Goal: Transaction & Acquisition: Subscribe to service/newsletter

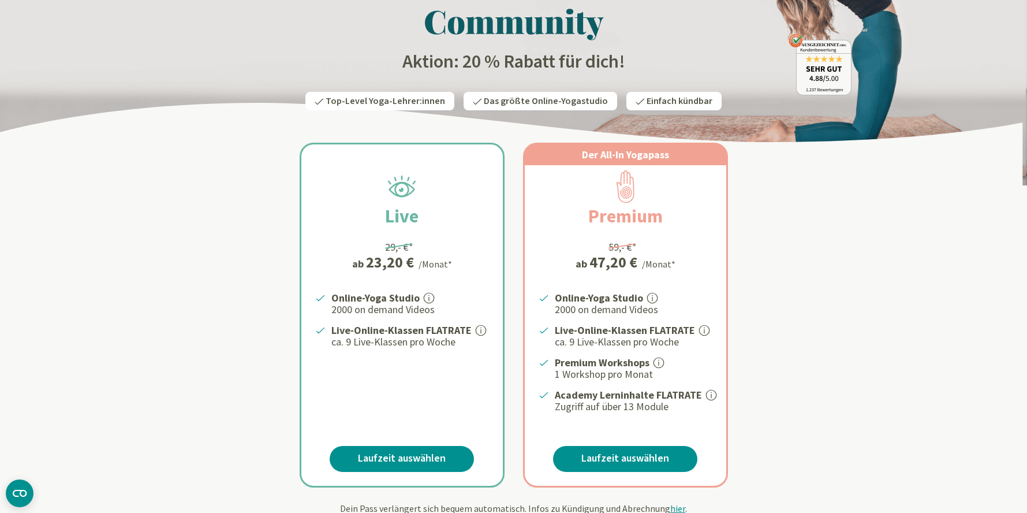
scroll to position [104, 0]
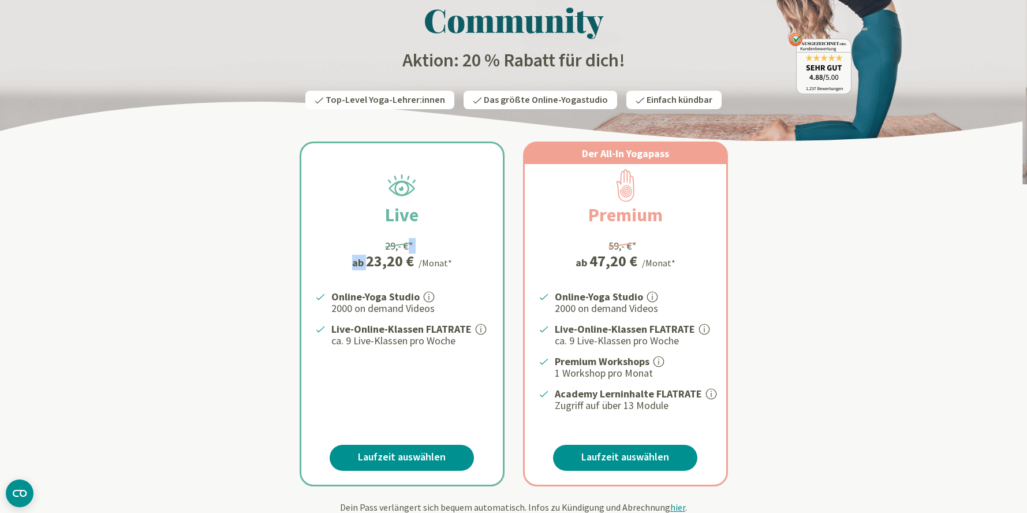
drag, startPoint x: 377, startPoint y: 247, endPoint x: 403, endPoint y: 245, distance: 26.6
click at [403, 245] on div "Live 29,- €* ab 23,20 € /Monat* Online-Yoga Studio 2000 on demand Videos Live-O…" at bounding box center [402, 313] width 202 height 341
click at [423, 245] on div "Live 29,- €* ab 23,20 € /Monat* Online-Yoga Studio 2000 on demand Videos Live-O…" at bounding box center [402, 313] width 202 height 341
click at [406, 459] on link "Laufzeit auswählen" at bounding box center [402, 458] width 144 height 26
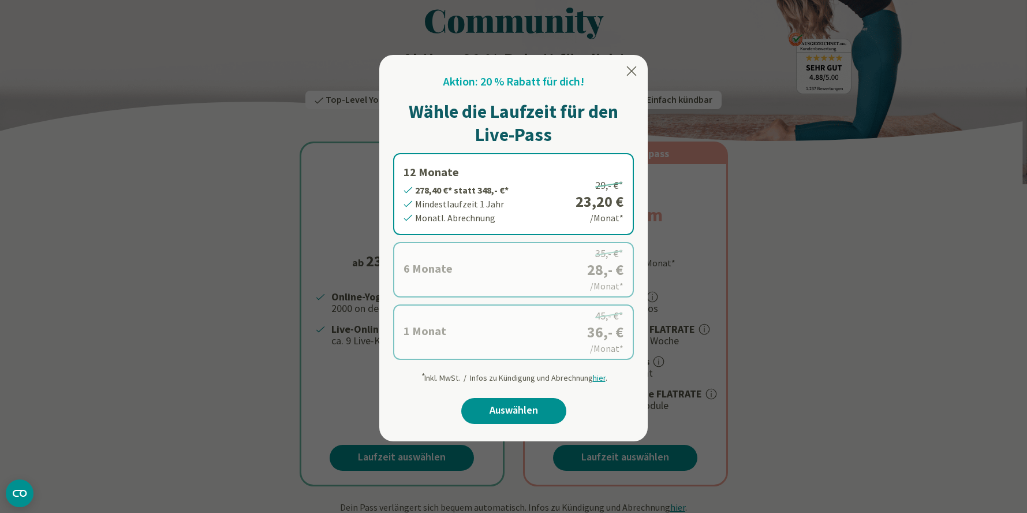
click at [630, 74] on icon at bounding box center [632, 71] width 14 height 14
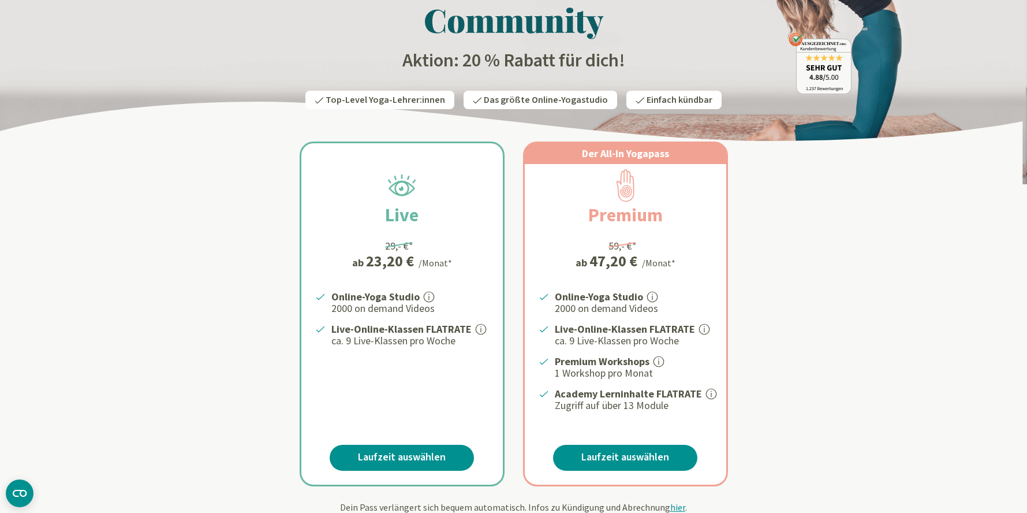
drag, startPoint x: 676, startPoint y: 405, endPoint x: 504, endPoint y: 302, distance: 200.0
click at [553, 295] on ul "Online-Yoga Studio 2000 on demand Videos Live-Online-Klassen FLATRATE ca. 9 Liv…" at bounding box center [633, 351] width 160 height 124
drag, startPoint x: 443, startPoint y: 349, endPoint x: 415, endPoint y: 346, distance: 27.9
click at [442, 349] on div "Online-Yoga Studio 2000 on demand Videos Live-Online-Klassen FLATRATE Der YogaE…" at bounding box center [402, 351] width 202 height 124
click at [347, 341] on p "ca. 9 Live-Klassen pro Woche" at bounding box center [410, 341] width 158 height 14
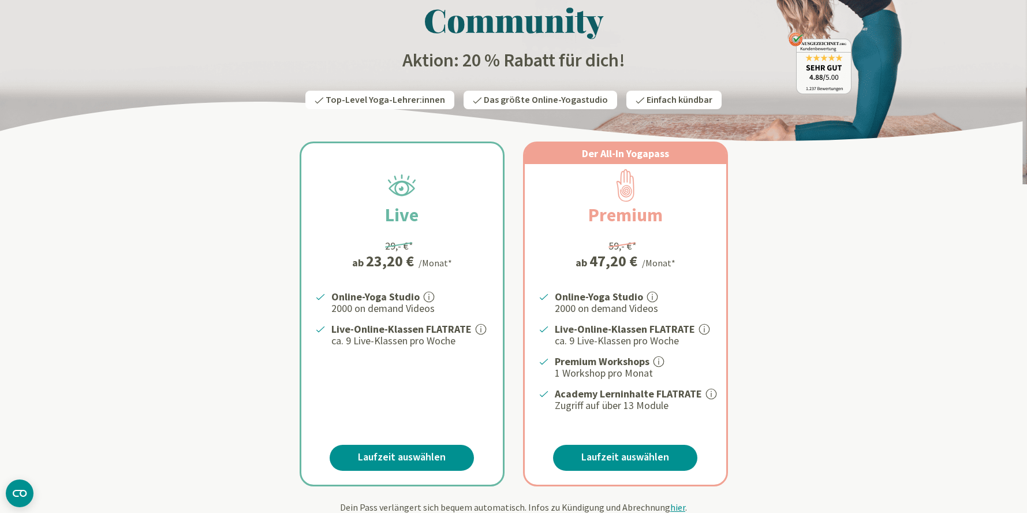
click at [229, 247] on div "Live 29,- €* ab 23,20 € /Monat* Online-Yoga Studio 2000 on demand Videos Live-O…" at bounding box center [514, 300] width 676 height 372
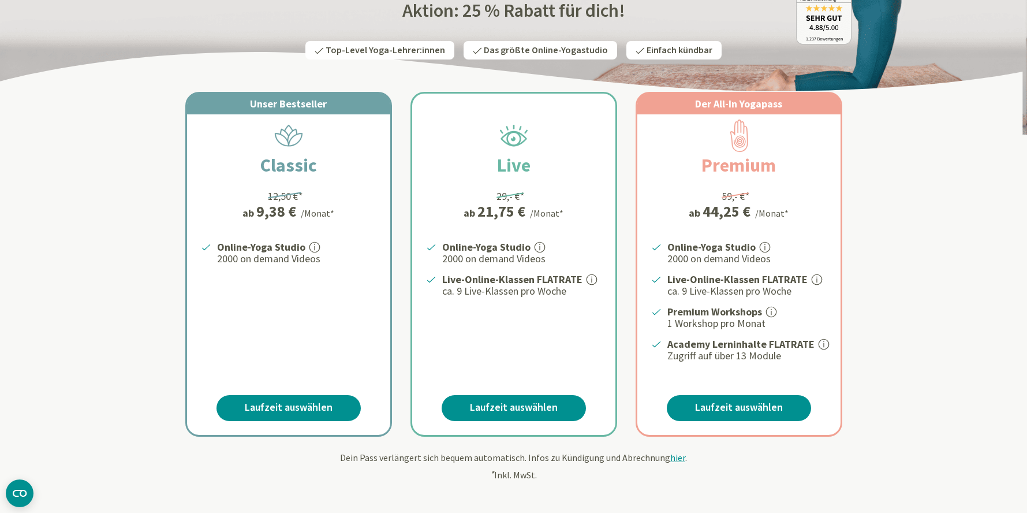
scroll to position [155, 0]
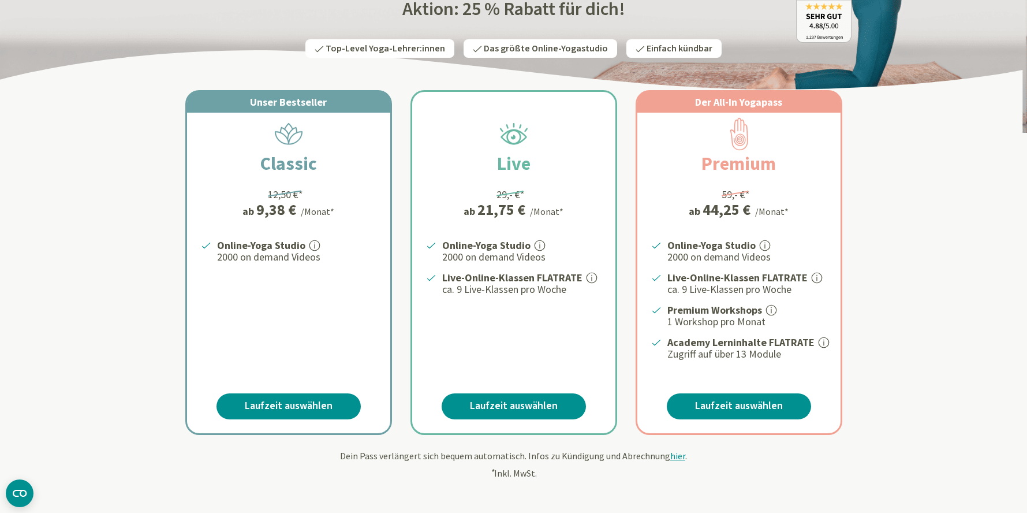
drag, startPoint x: 482, startPoint y: 199, endPoint x: 595, endPoint y: 187, distance: 113.8
click at [524, 197] on div "Live 29,- €* ab 21,75 € /Monat* Online-Yoga Studio 2000 on demand Videos Live-O…" at bounding box center [513, 262] width 203 height 341
click at [712, 189] on div "Der All-In Yogapass Premium 59,- €* ab 44,25 € /Monat* Online-Yoga Studio 2000 …" at bounding box center [739, 262] width 203 height 341
click at [522, 409] on link "Laufzeit auswählen" at bounding box center [514, 406] width 144 height 26
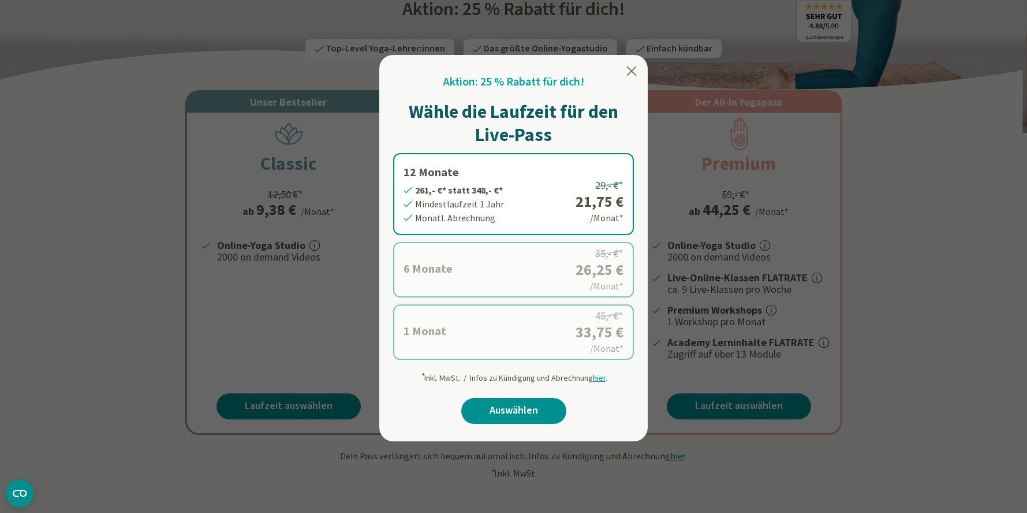
click at [636, 73] on icon at bounding box center [632, 71] width 14 height 14
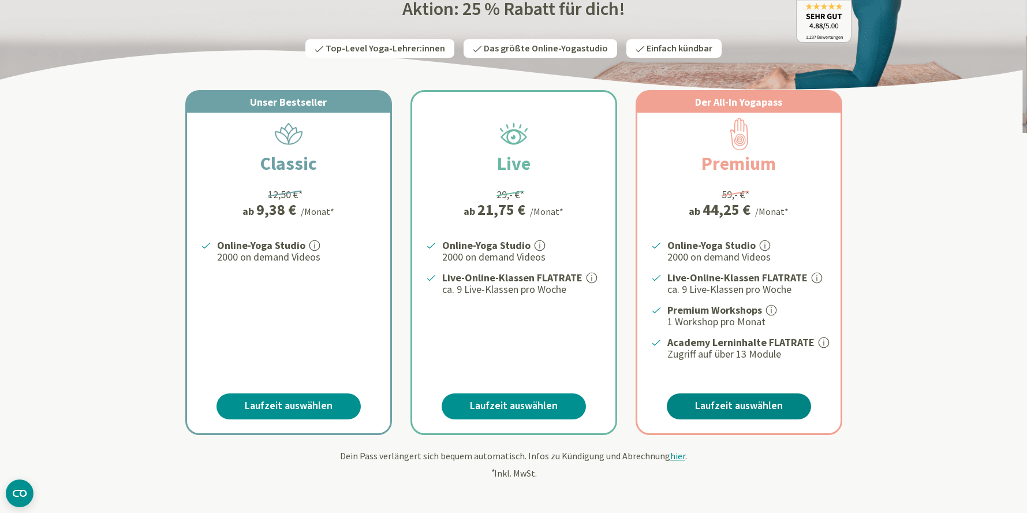
click at [750, 401] on link "Laufzeit auswählen" at bounding box center [739, 406] width 144 height 26
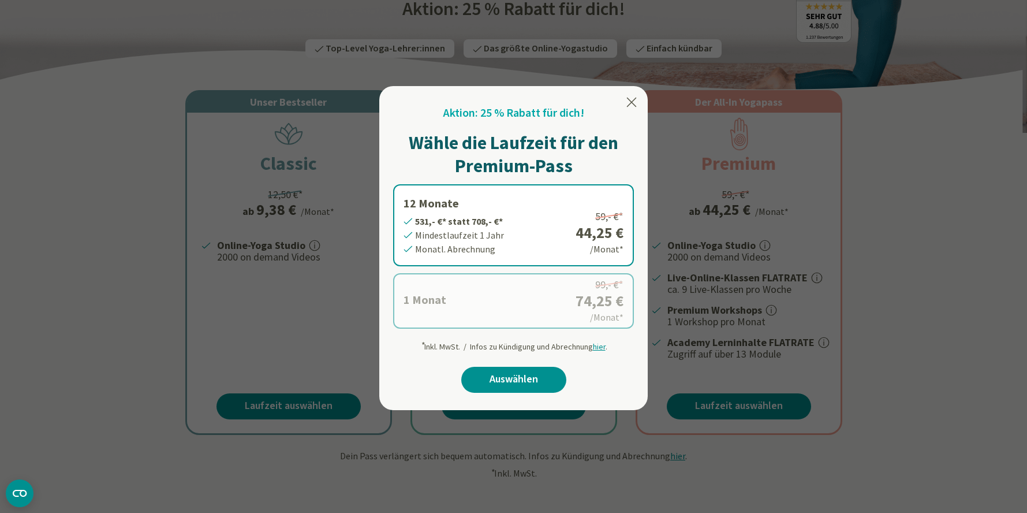
click at [631, 102] on icon at bounding box center [632, 102] width 10 height 9
